Goal: Task Accomplishment & Management: Manage account settings

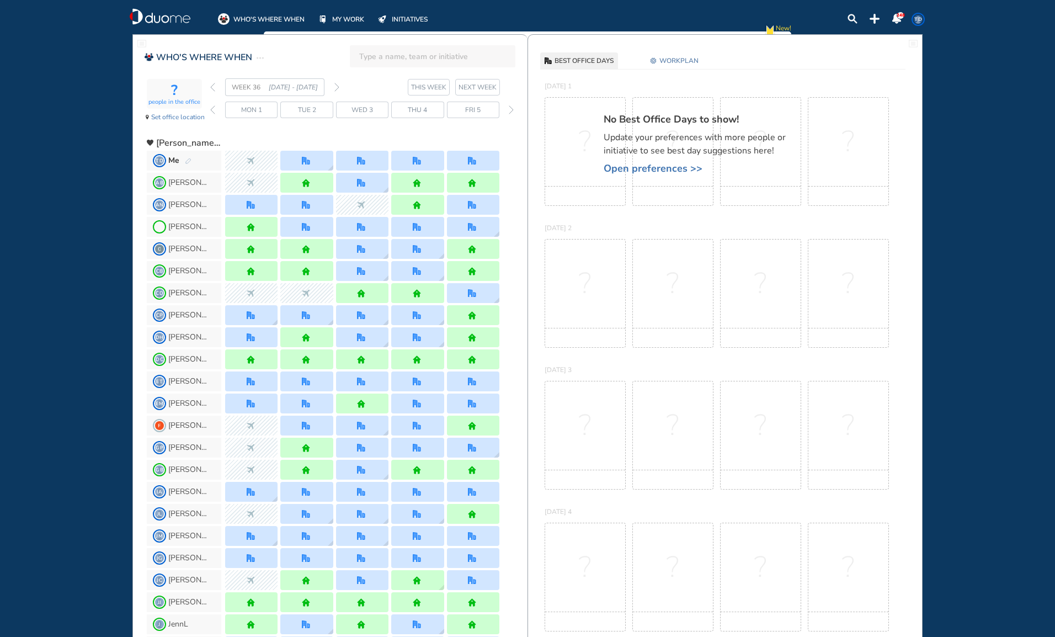
click at [419, 85] on span "THIS WEEK" at bounding box center [428, 87] width 35 height 11
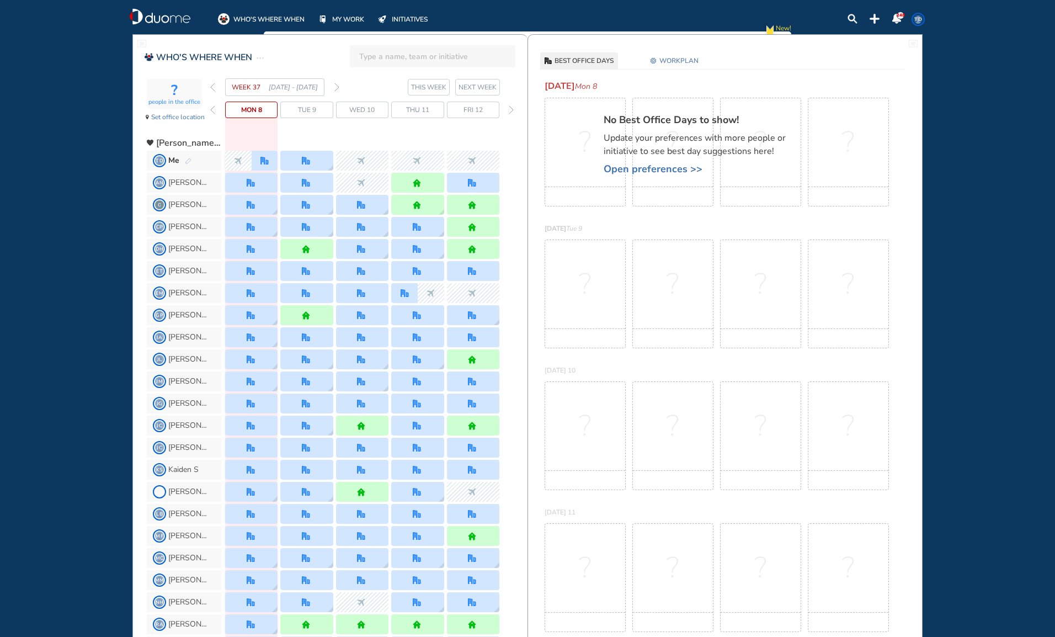
click at [509, 108] on img "forward day" at bounding box center [511, 109] width 5 height 9
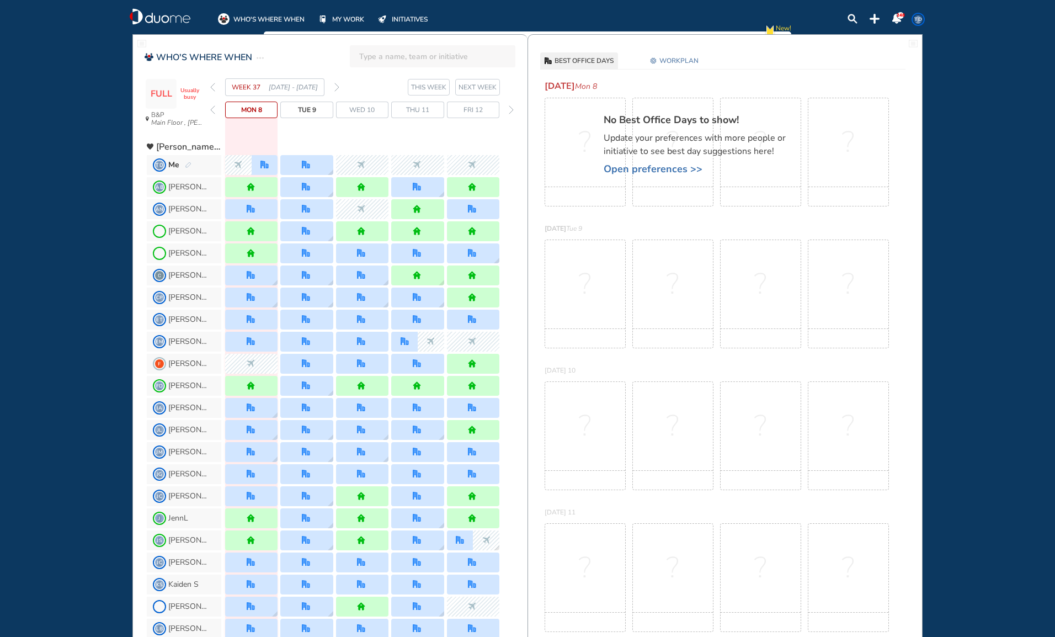
click at [339, 88] on img "forward week" at bounding box center [336, 87] width 5 height 9
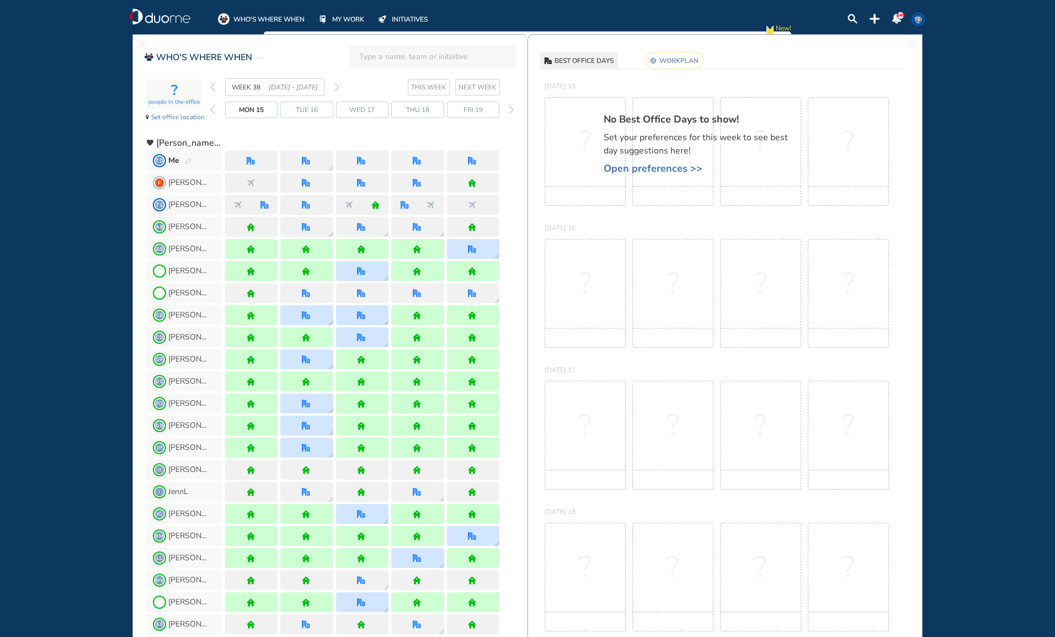
click at [676, 57] on rect at bounding box center [674, 60] width 58 height 17
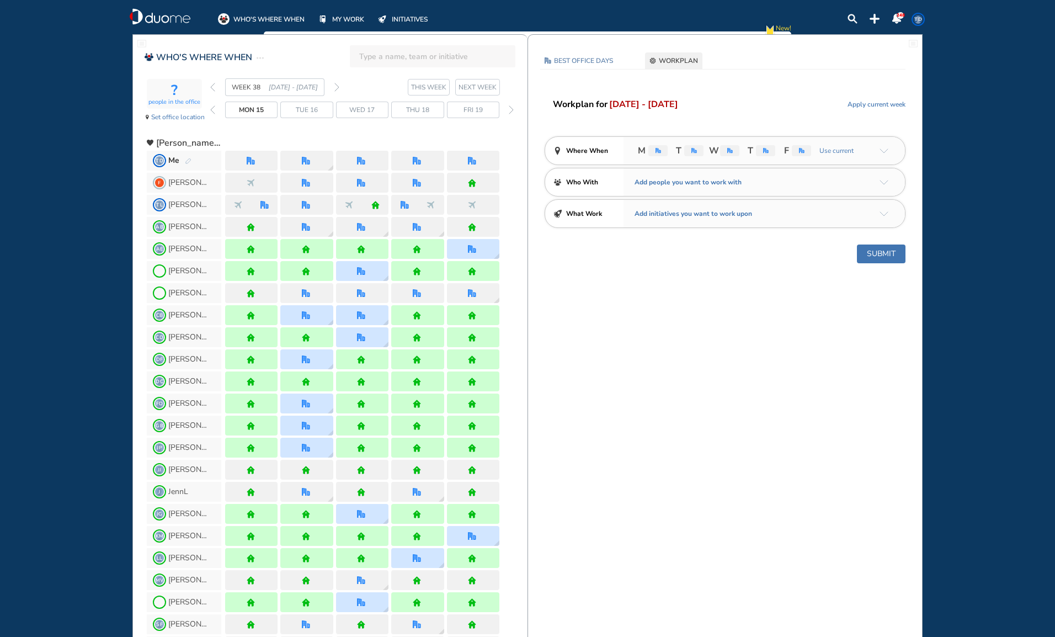
click at [659, 152] on img "office" at bounding box center [658, 151] width 6 height 6
click at [883, 105] on span "Apply current week" at bounding box center [876, 104] width 58 height 11
click at [661, 146] on div "office" at bounding box center [665, 150] width 11 height 11
click at [682, 58] on span "WORKPLAN" at bounding box center [678, 60] width 39 height 11
click at [885, 252] on button "Submit" at bounding box center [881, 253] width 49 height 19
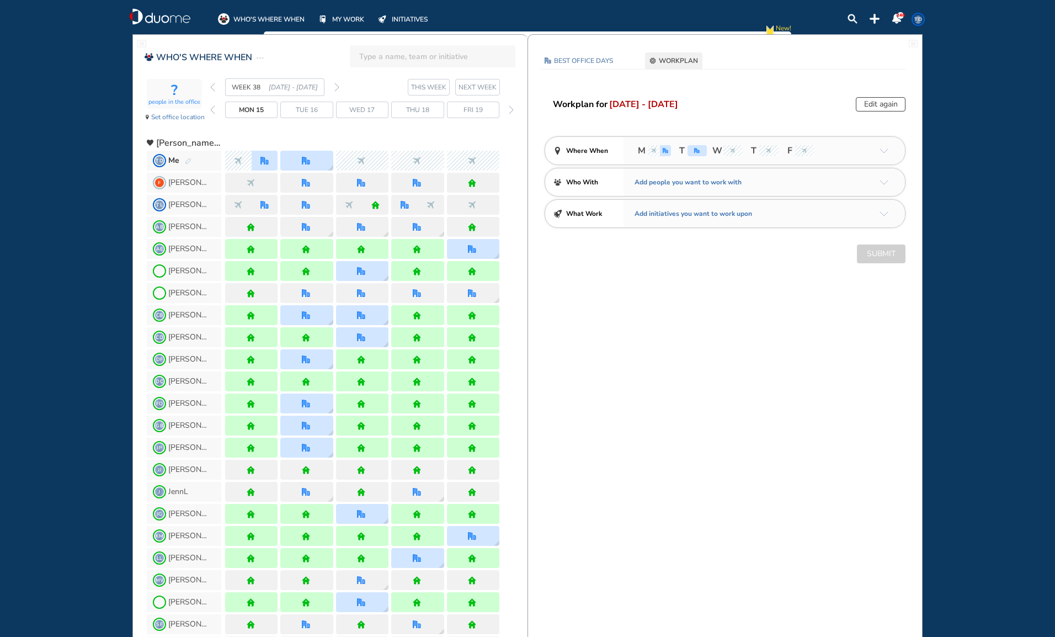
drag, startPoint x: 890, startPoint y: 93, endPoint x: 894, endPoint y: 105, distance: 12.4
click at [894, 104] on div "Edit again" at bounding box center [880, 104] width 50 height 14
click at [874, 103] on div "Edit again" at bounding box center [880, 104] width 50 height 14
click at [668, 147] on div "office" at bounding box center [665, 150] width 11 height 11
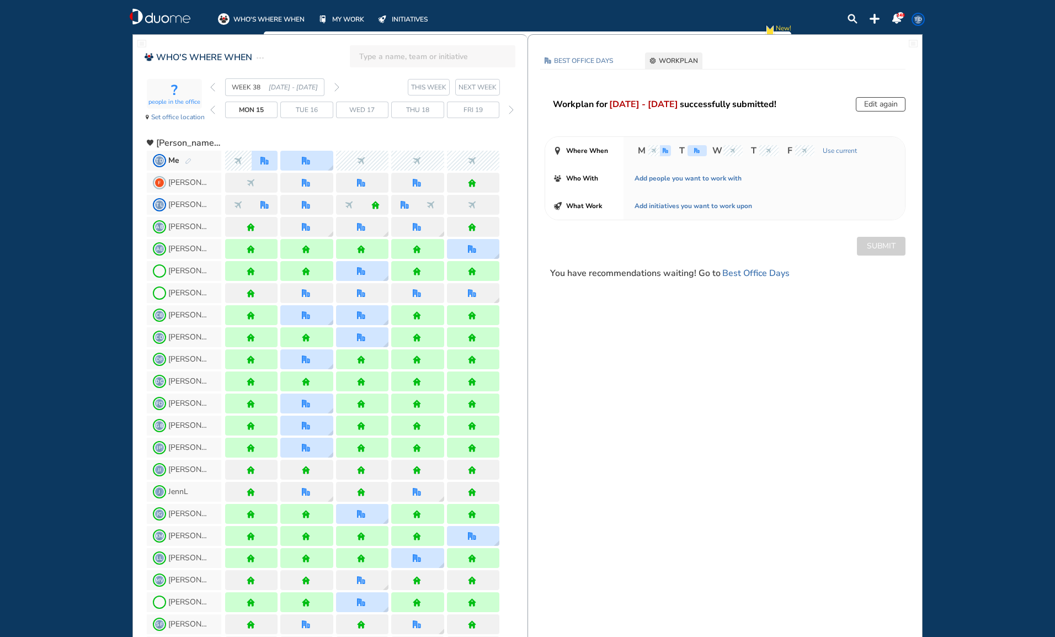
click at [887, 103] on button "Edit again" at bounding box center [880, 104] width 50 height 14
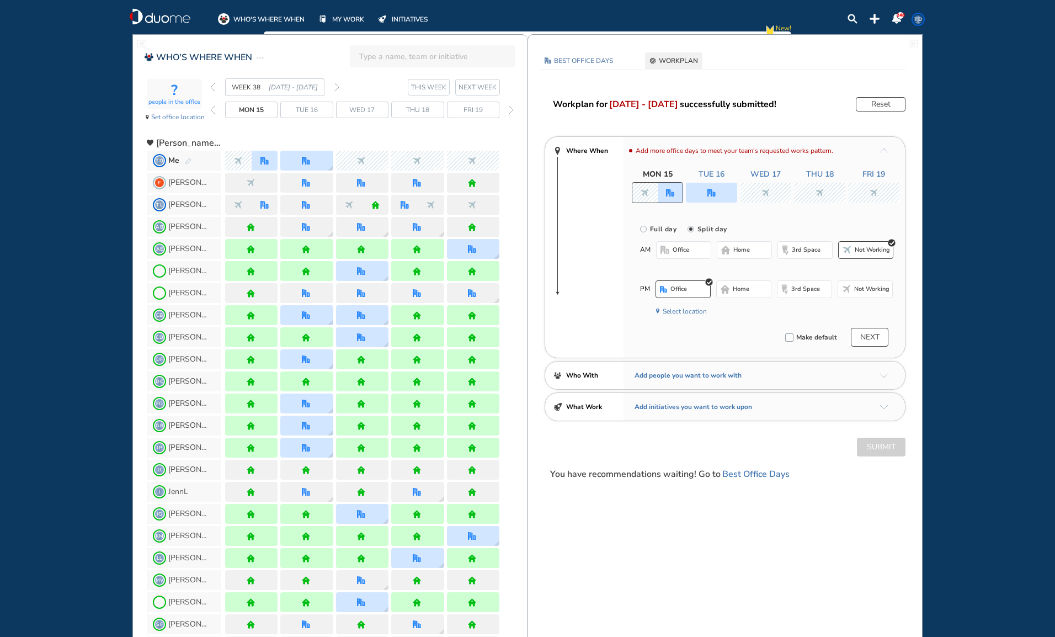
click at [644, 228] on input "Full day" at bounding box center [651, 235] width 22 height 22
radio input "true"
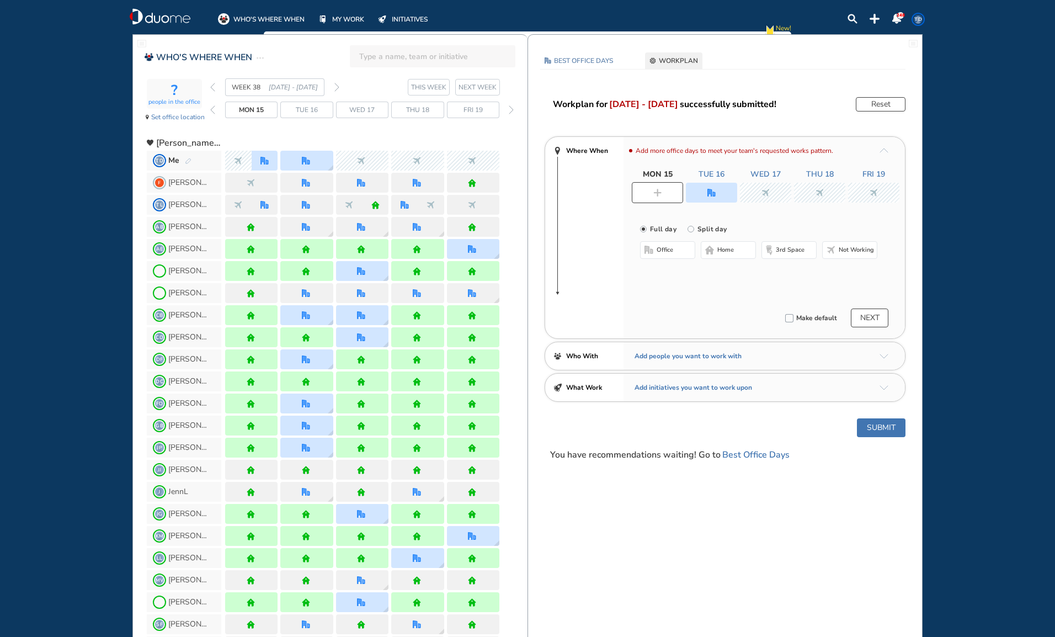
click at [864, 249] on span "Not working" at bounding box center [855, 249] width 35 height 9
click at [709, 192] on img "office" at bounding box center [711, 193] width 8 height 8
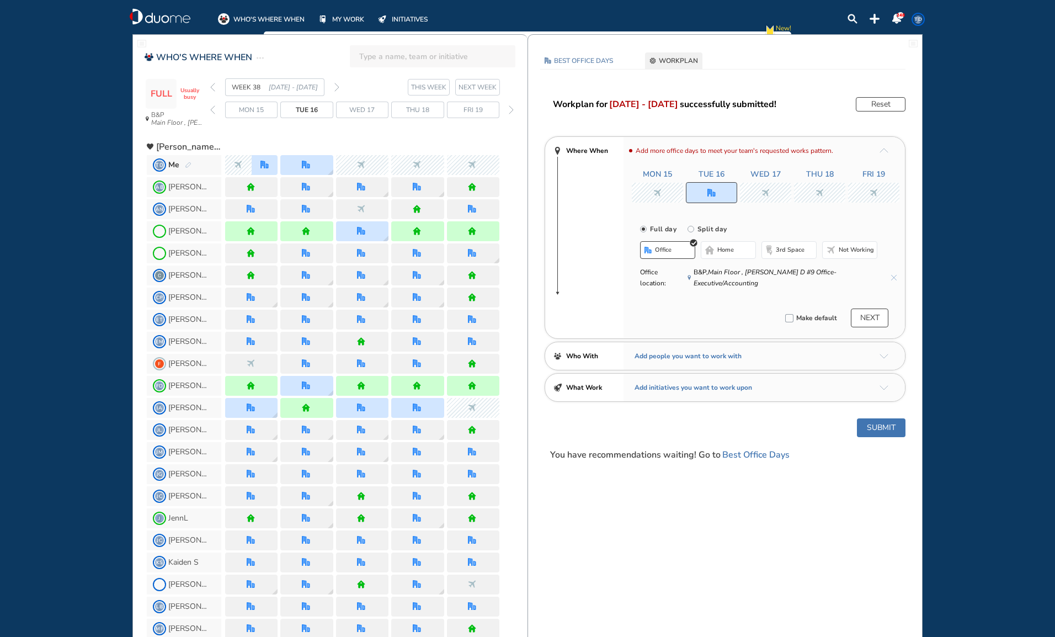
click at [861, 250] on span "Not working" at bounding box center [855, 249] width 35 height 9
click at [881, 427] on button "Submit" at bounding box center [881, 427] width 49 height 19
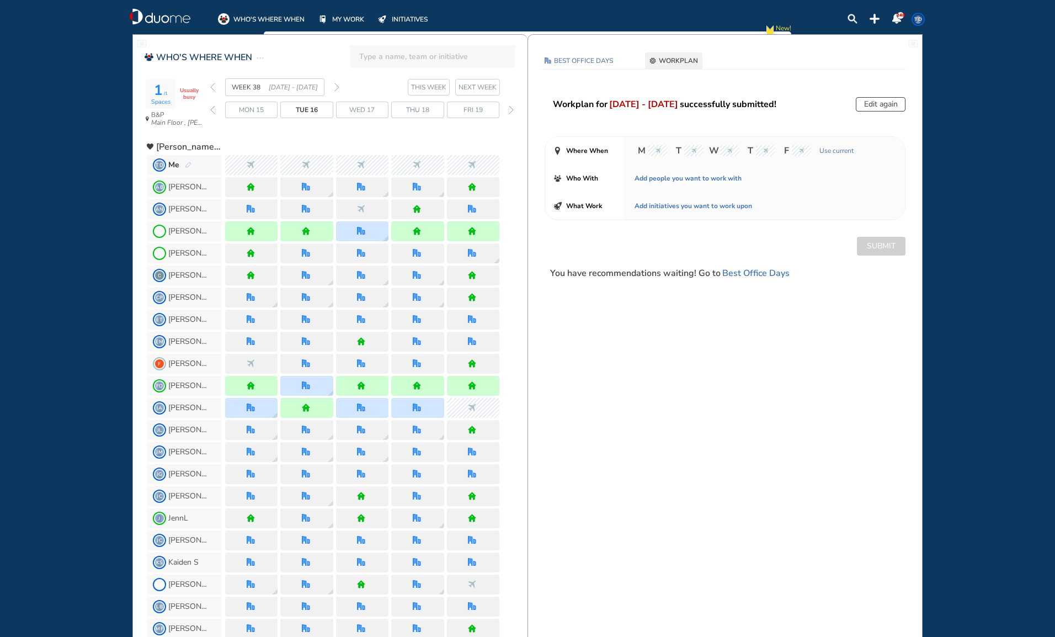
click at [218, 88] on div "WEEK 38 [DATE] - [DATE]" at bounding box center [274, 87] width 129 height 18
click at [213, 87] on img "back week" at bounding box center [212, 87] width 5 height 9
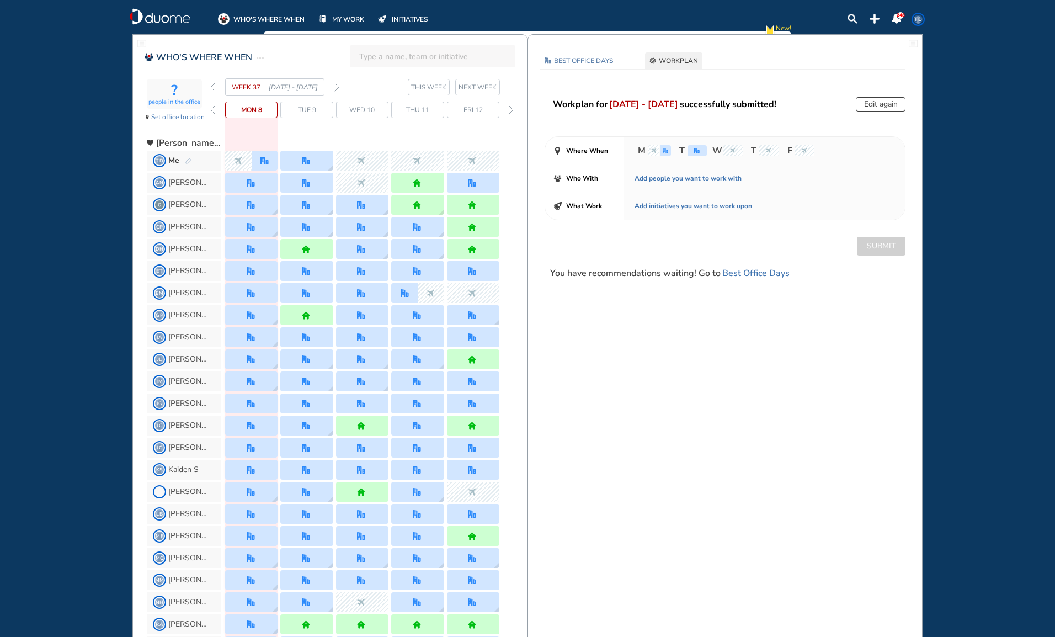
click at [339, 88] on section "WEEK 37 [DATE] - [DATE] THIS WEEK NEXT WEEK" at bounding box center [368, 87] width 317 height 18
click at [485, 85] on span "NEXT WEEK" at bounding box center [477, 87] width 38 height 11
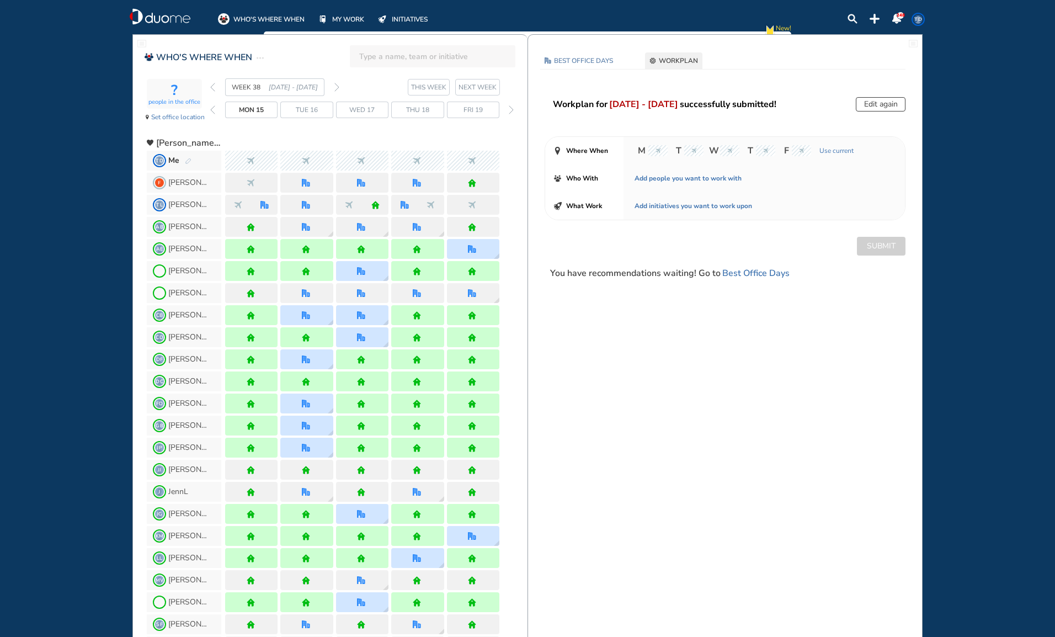
click at [485, 87] on span "NEXT WEEK" at bounding box center [477, 87] width 38 height 11
